Goal: Task Accomplishment & Management: Manage account settings

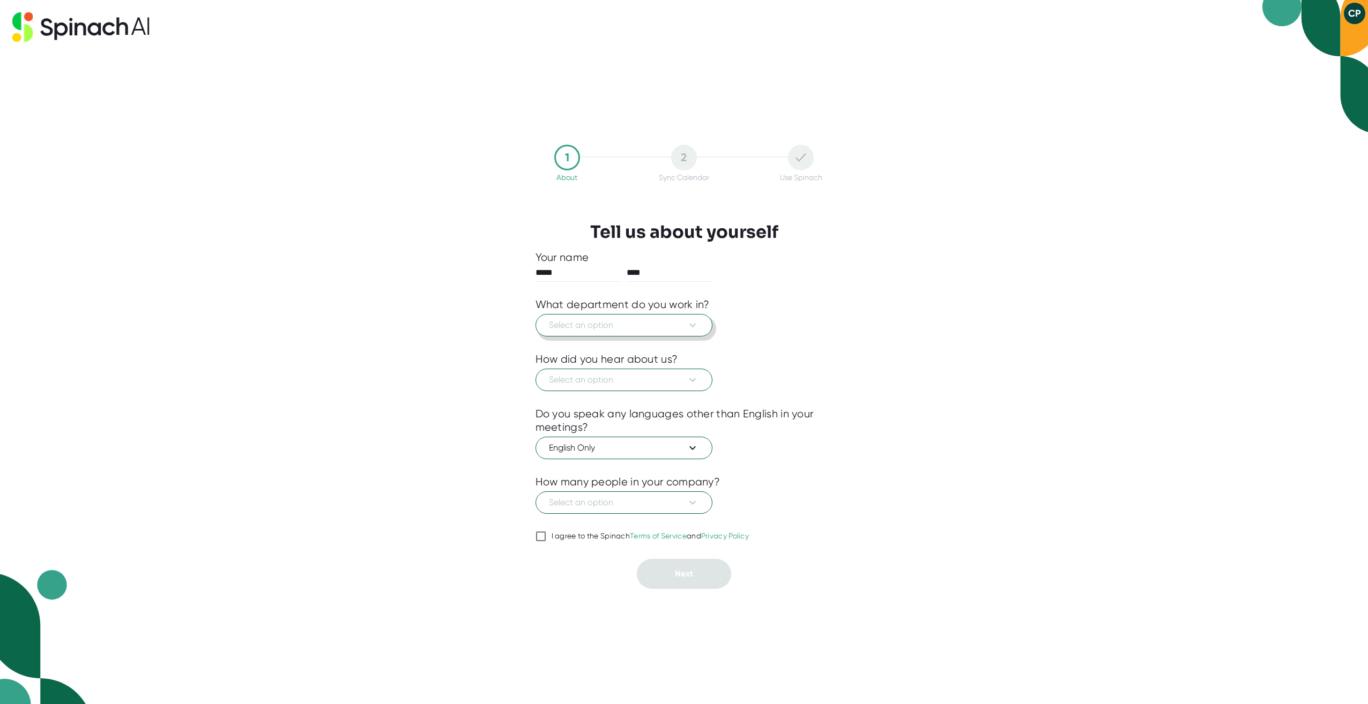
click at [567, 327] on span "Select an option" at bounding box center [624, 325] width 150 height 13
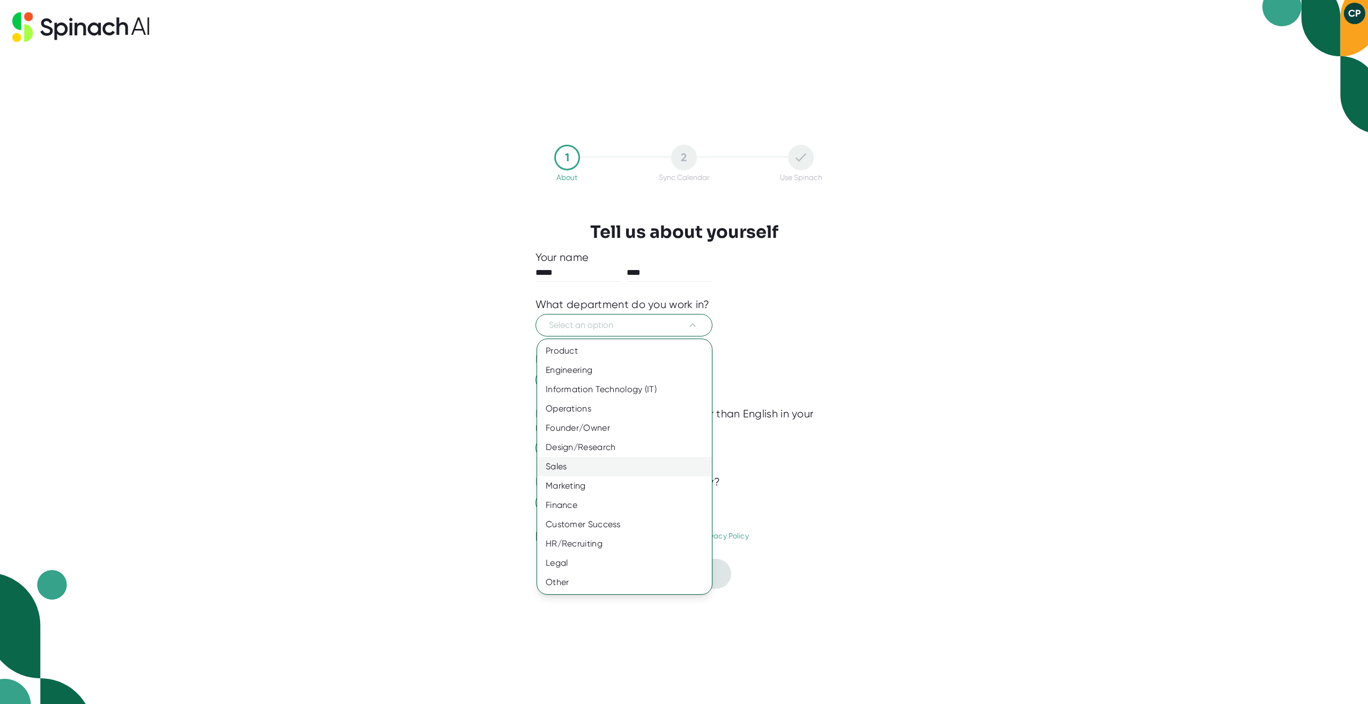
click at [575, 470] on div "Sales" at bounding box center [624, 466] width 175 height 19
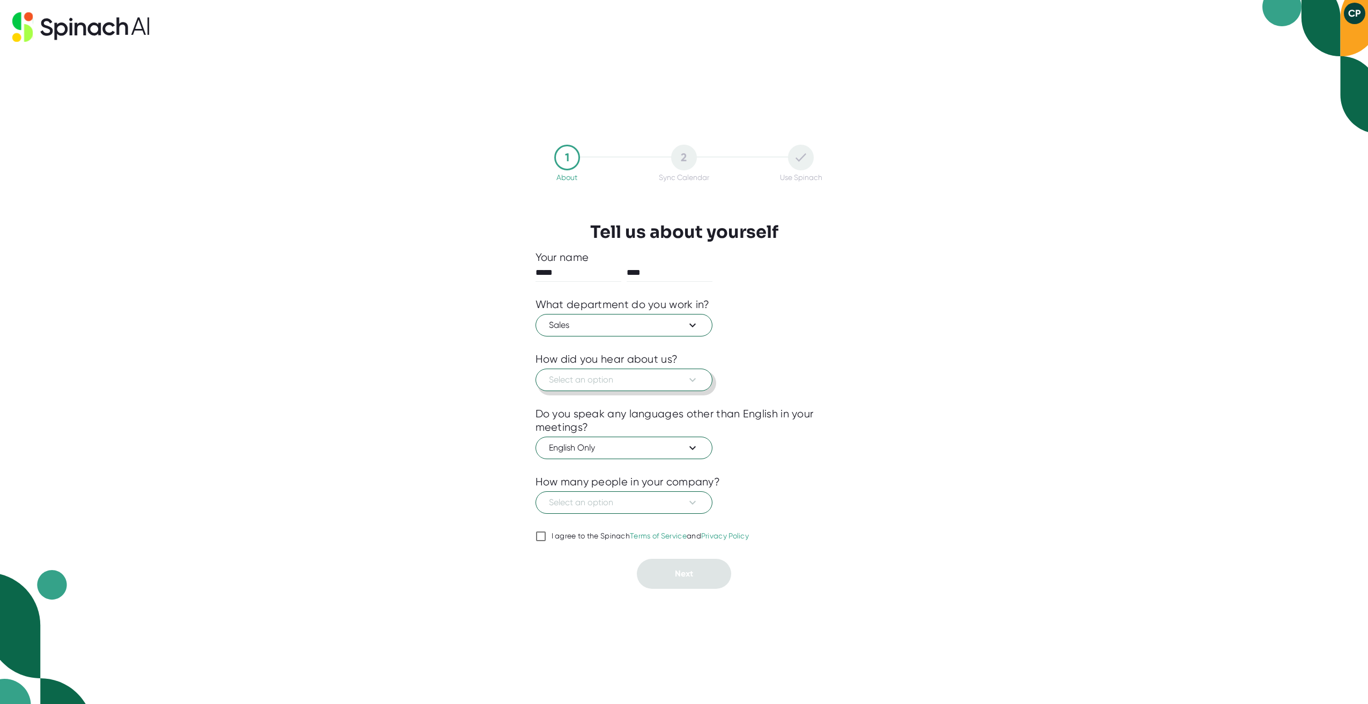
click at [595, 379] on span "Select an option" at bounding box center [624, 380] width 150 height 13
click at [572, 565] on div "Other" at bounding box center [624, 560] width 175 height 19
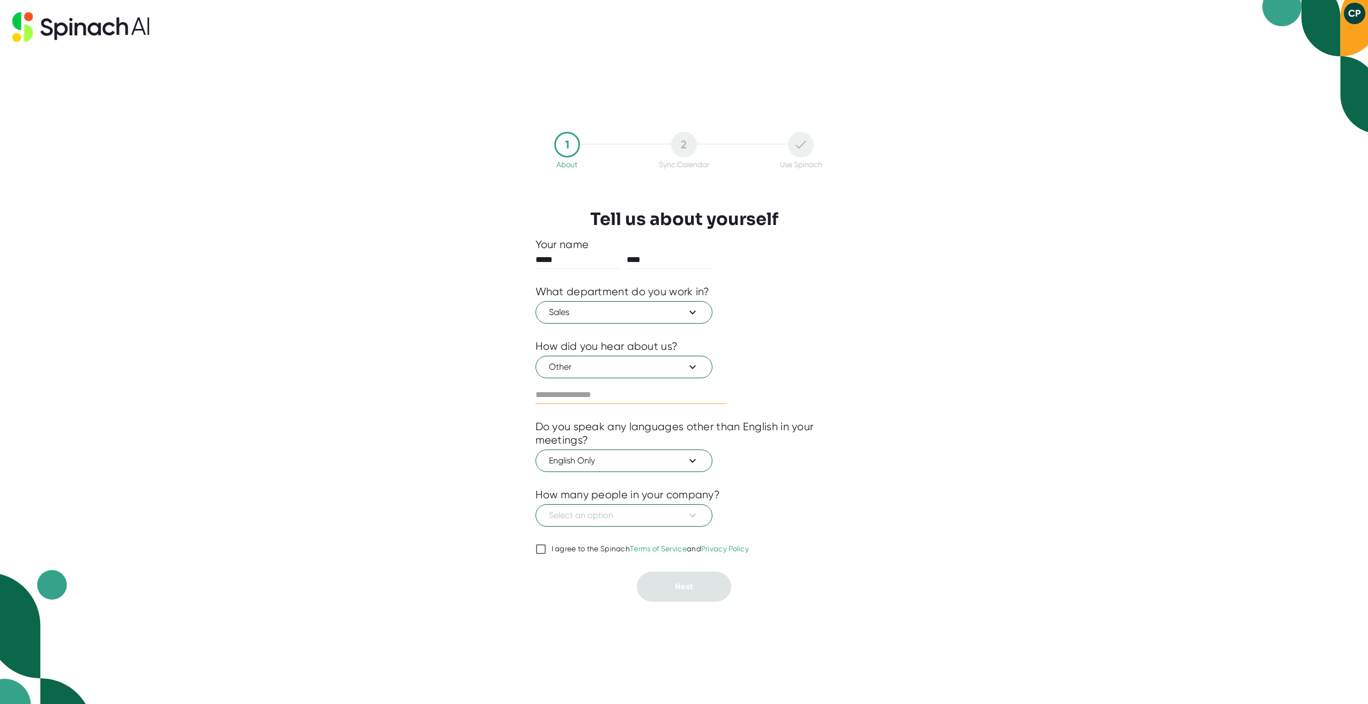
click at [601, 392] on input "text" at bounding box center [631, 395] width 191 height 17
type input "**********"
click at [589, 516] on span "Select an option" at bounding box center [624, 515] width 150 height 13
click at [568, 617] on div "501-1000" at bounding box center [624, 618] width 175 height 19
click at [540, 548] on input "I agree to the Spinach Terms of Service and Privacy Policy" at bounding box center [541, 549] width 11 height 13
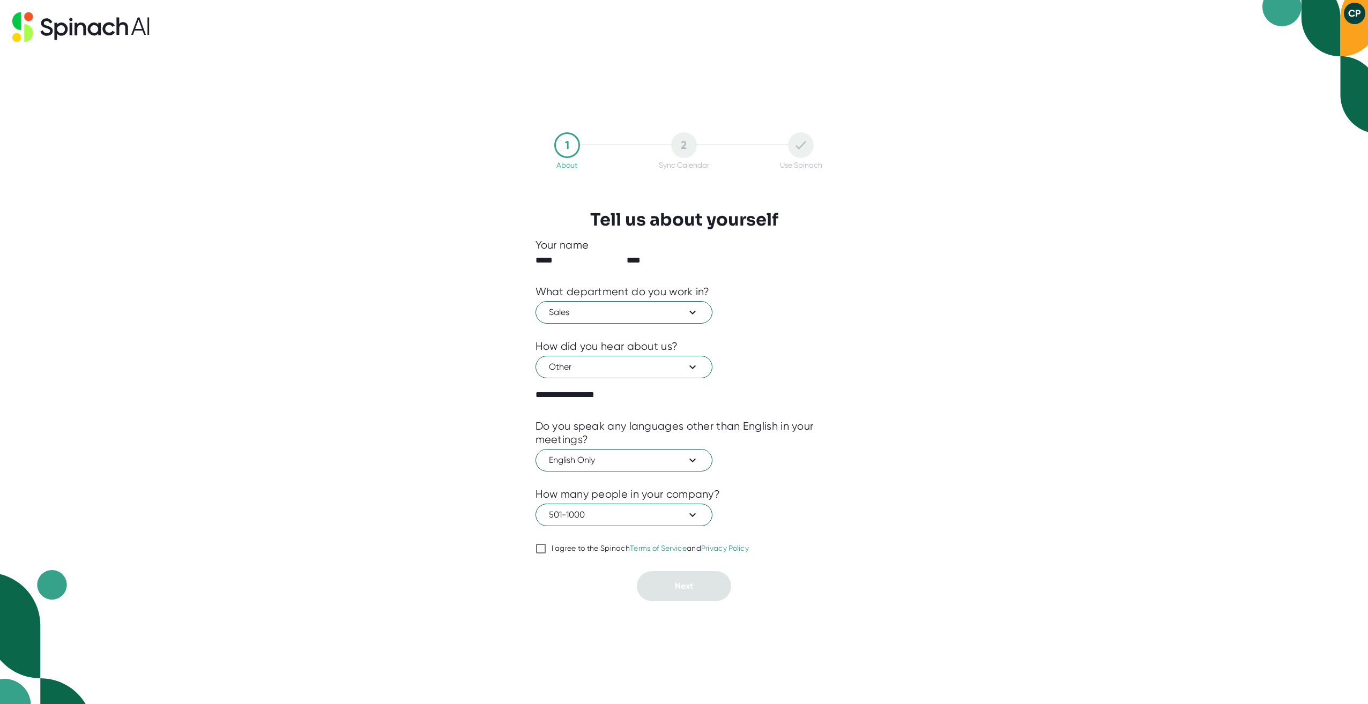
checkbox input "true"
click at [690, 587] on span "Next" at bounding box center [684, 587] width 18 height 10
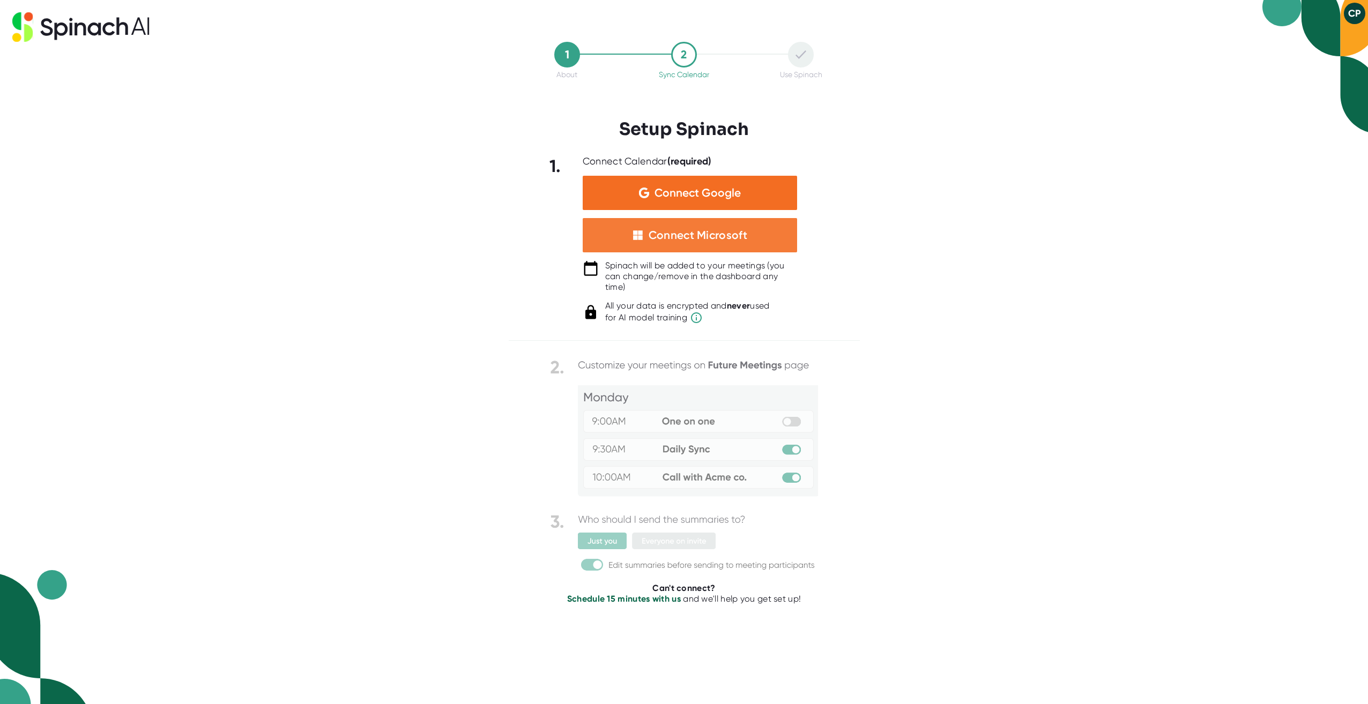
click at [690, 238] on div "Connect Microsoft" at bounding box center [698, 235] width 99 height 14
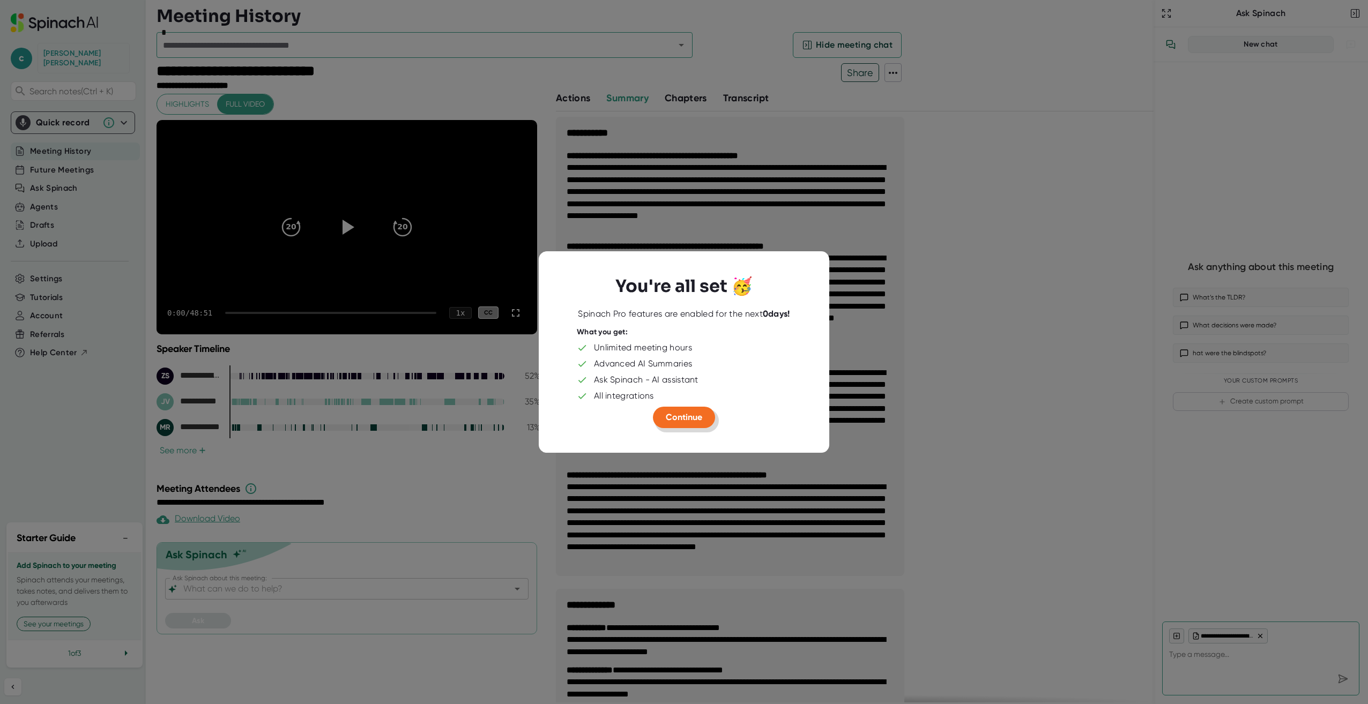
click at [682, 417] on span "Continue" at bounding box center [684, 417] width 36 height 10
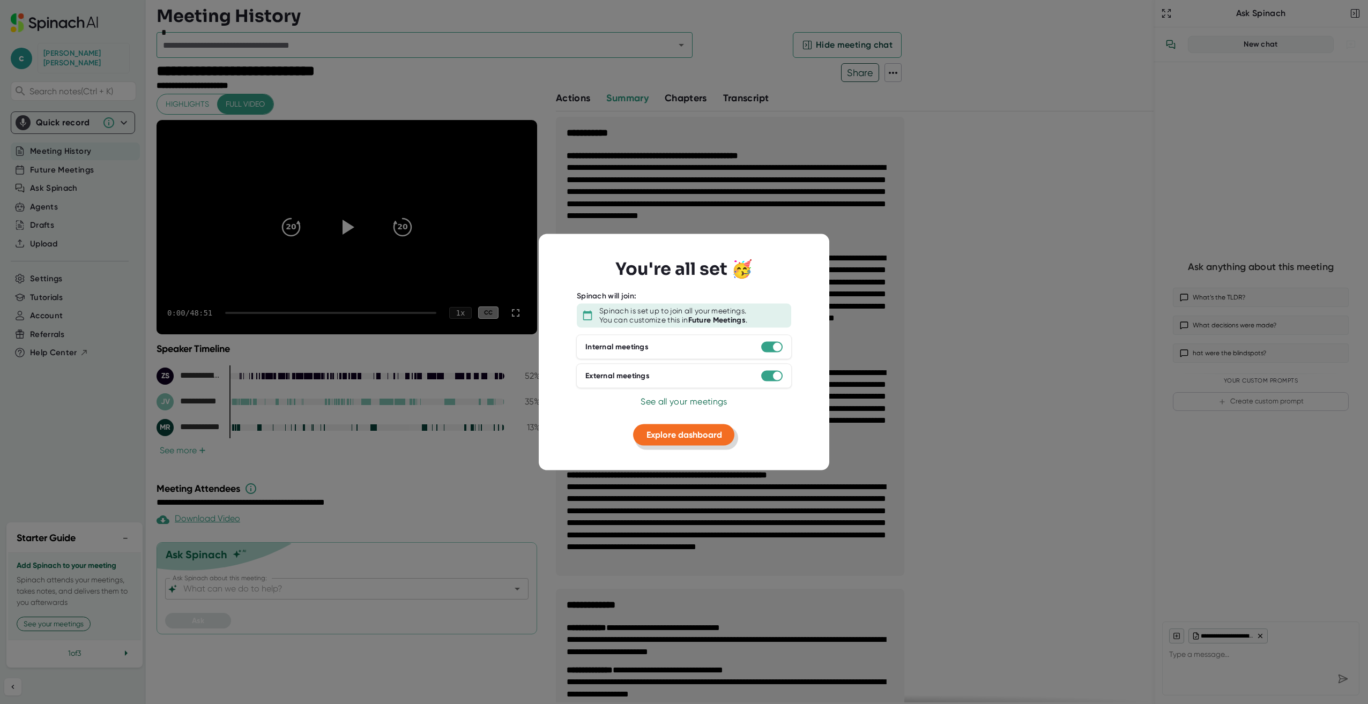
click at [663, 433] on span "Explore dashboard" at bounding box center [685, 434] width 76 height 10
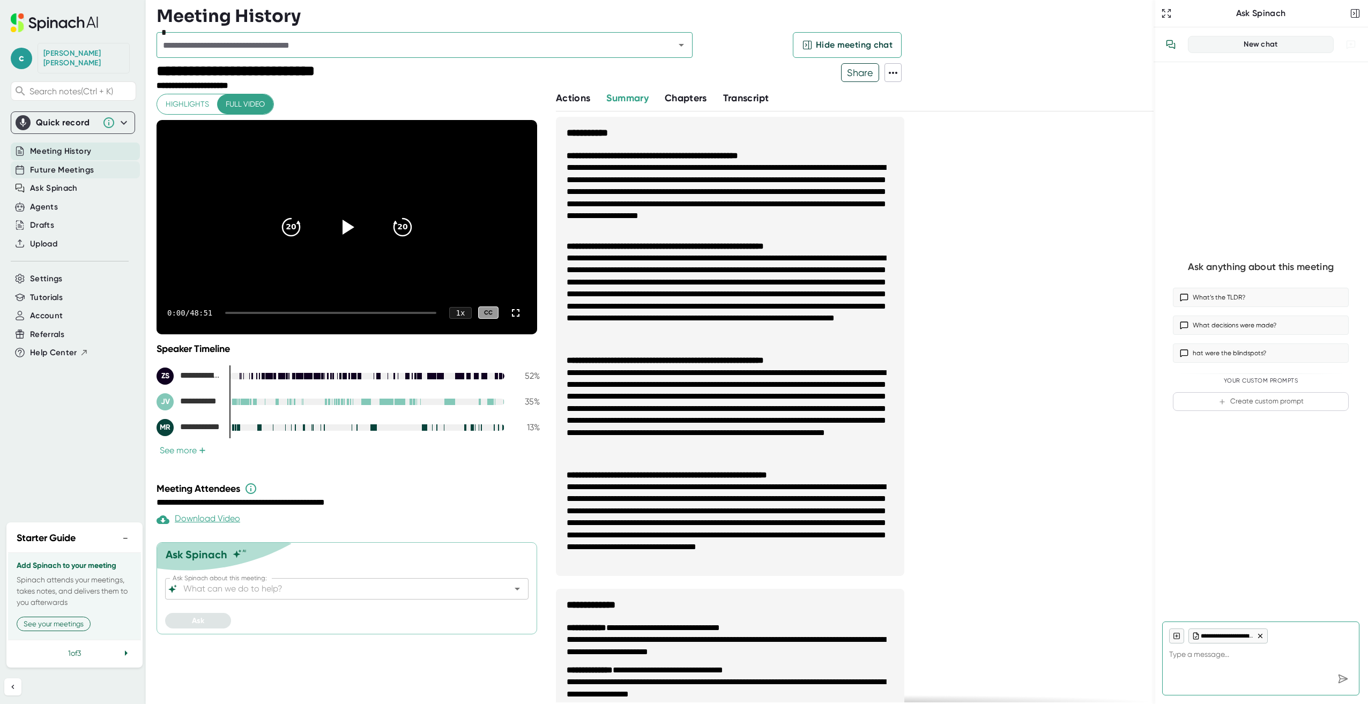
type textarea "x"
click at [50, 164] on span "Future Meetings" at bounding box center [62, 170] width 64 height 12
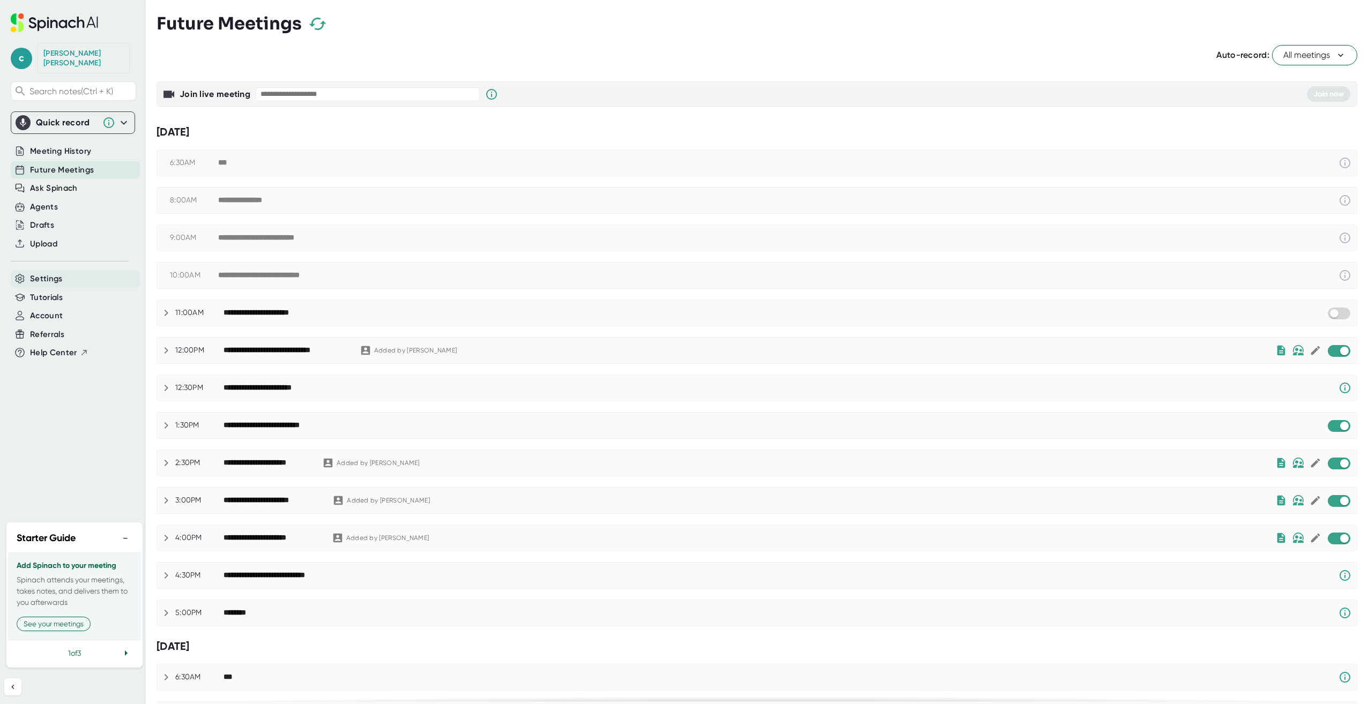
click at [56, 273] on span "Settings" at bounding box center [46, 279] width 33 height 12
